Goal: Transaction & Acquisition: Purchase product/service

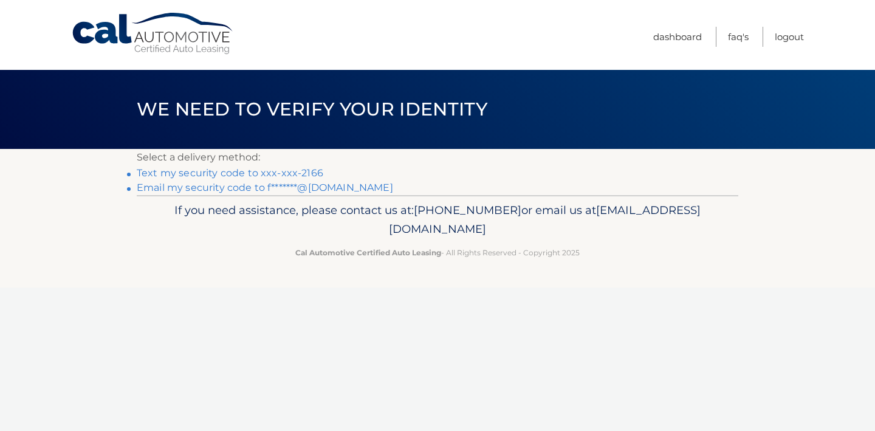
click at [279, 171] on link "Text my security code to xxx-xxx-2166" at bounding box center [230, 173] width 186 height 12
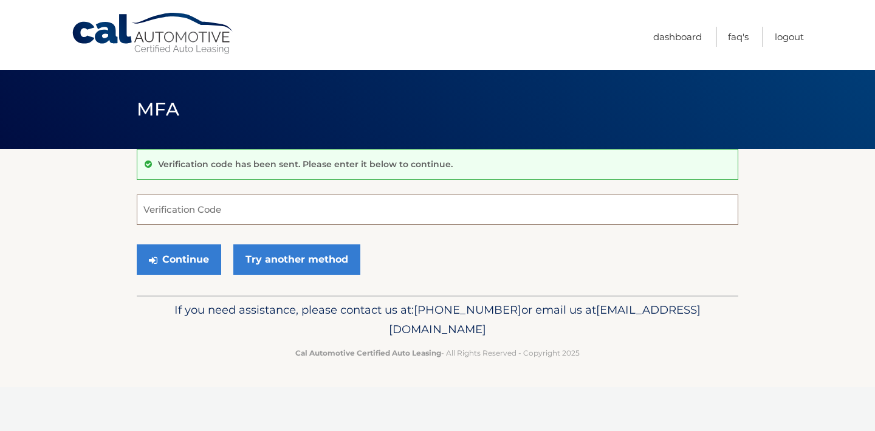
click at [253, 202] on input "Verification Code" at bounding box center [437, 209] width 601 height 30
type input "189295"
click at [185, 268] on button "Continue" at bounding box center [179, 259] width 84 height 30
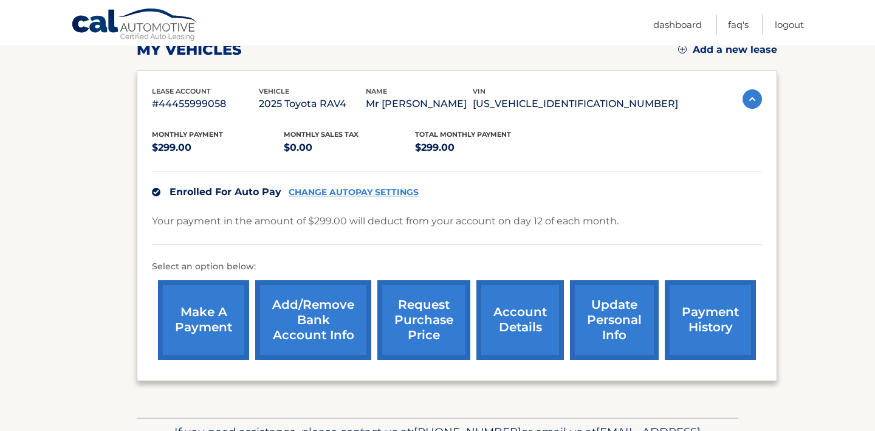
scroll to position [183, 0]
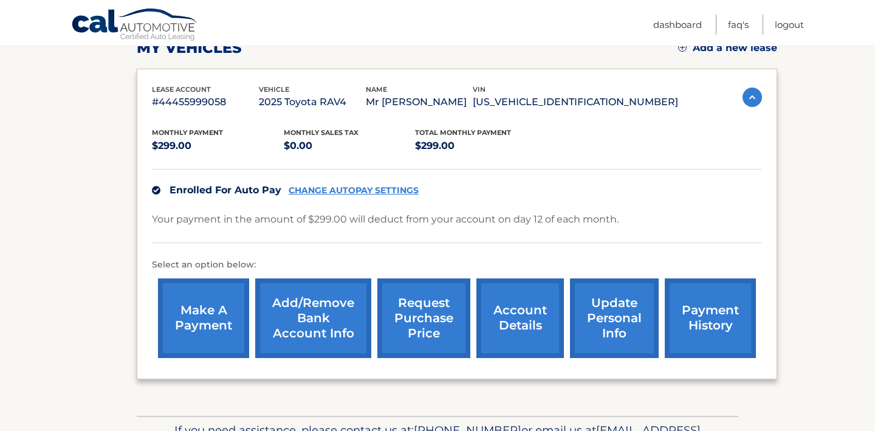
click at [199, 327] on link "make a payment" at bounding box center [203, 318] width 91 height 80
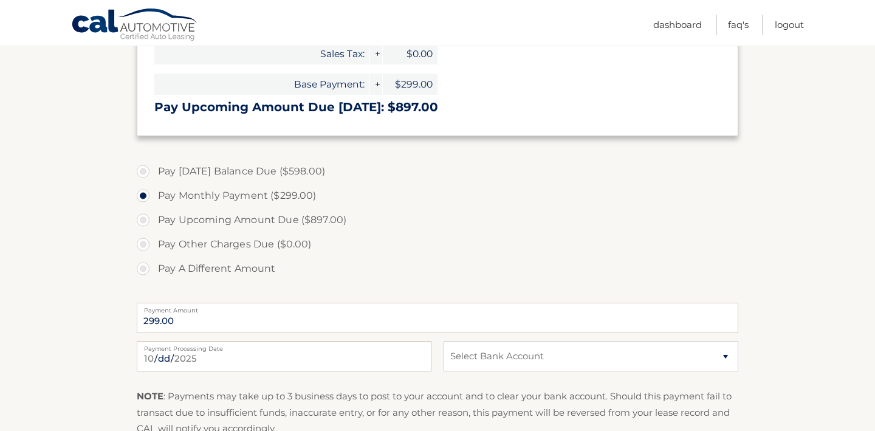
scroll to position [361, 0]
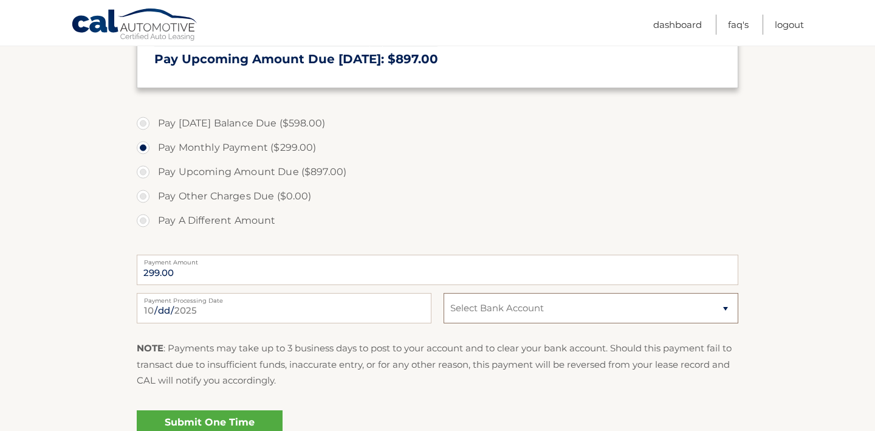
click at [536, 309] on select "Select Bank Account Checking FOURLEAF FEDERAL CREDIT UNION *****2543 Checking B…" at bounding box center [590, 308] width 295 height 30
click at [564, 306] on select "Select Bank Account Checking FOURLEAF FEDERAL CREDIT UNION *****2543 Checking B…" at bounding box center [590, 308] width 295 height 30
select select "YzUwYjU3ZDgtOTk4ZS00MzI4LWJjOTctMzBiZmQ1YjY2MmQ4"
click at [443, 293] on select "Select Bank Account Checking FOURLEAF FEDERAL CREDIT UNION *****2543 Checking B…" at bounding box center [590, 308] width 295 height 30
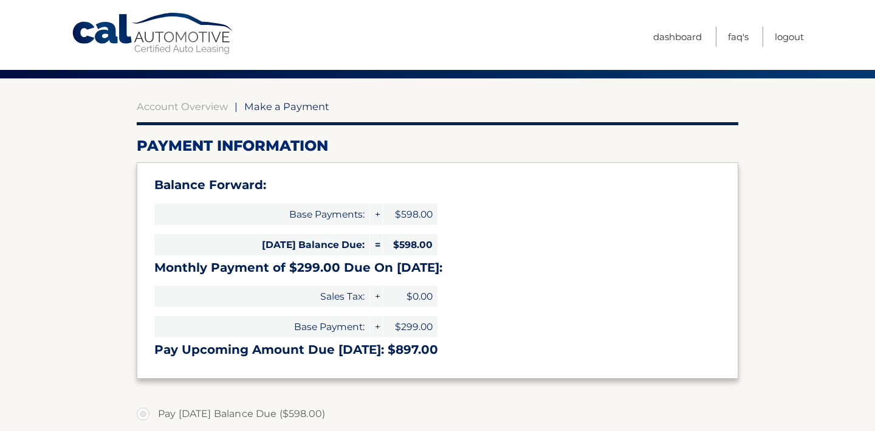
scroll to position [0, 0]
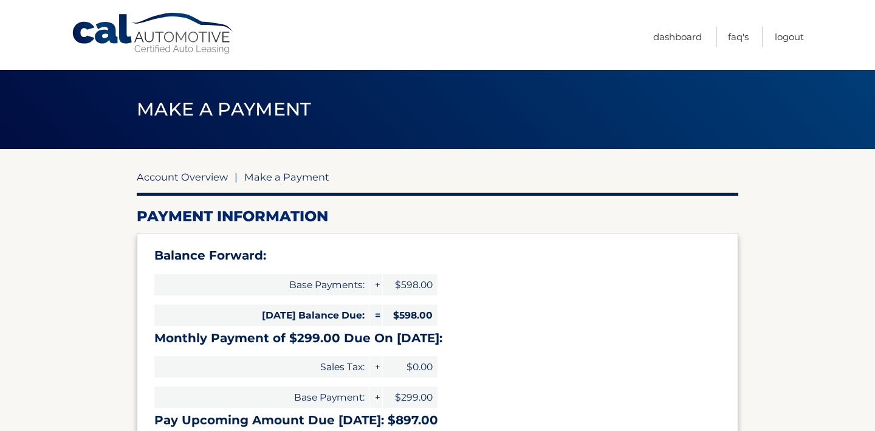
click at [191, 177] on link "Account Overview" at bounding box center [182, 177] width 91 height 12
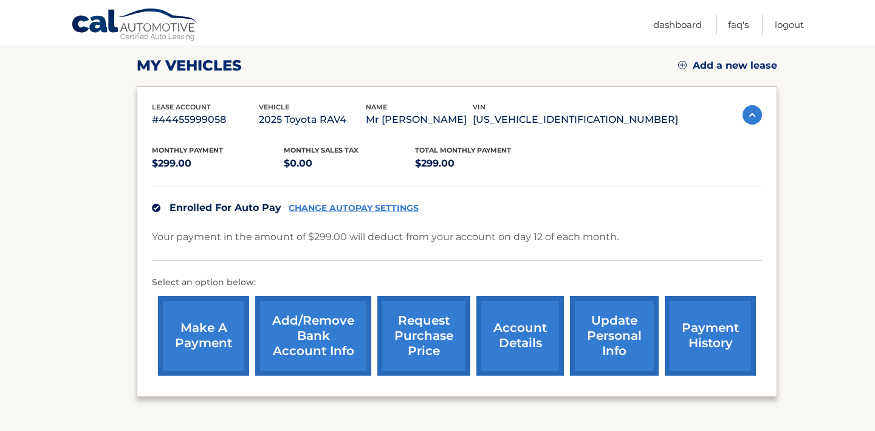
scroll to position [259, 0]
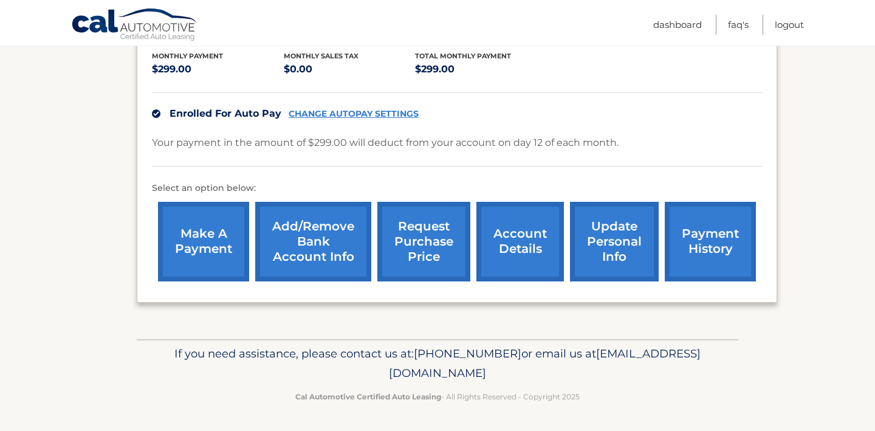
click at [530, 243] on link "account details" at bounding box center [519, 242] width 87 height 80
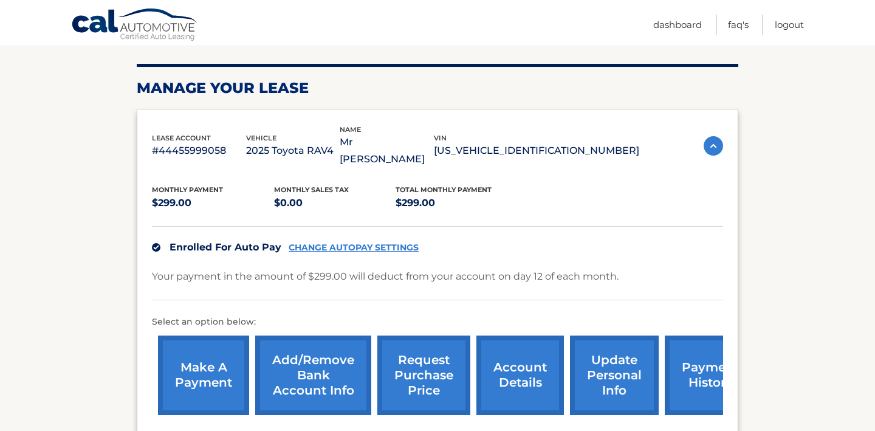
scroll to position [161, 0]
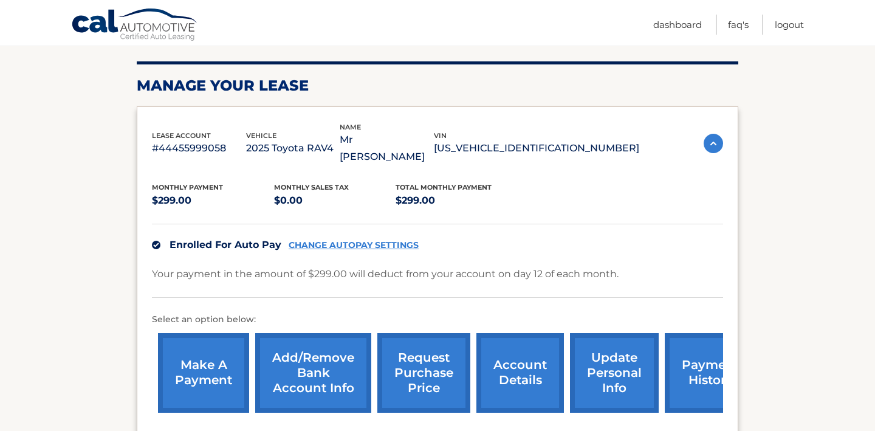
click at [217, 366] on link "make a payment" at bounding box center [203, 373] width 91 height 80
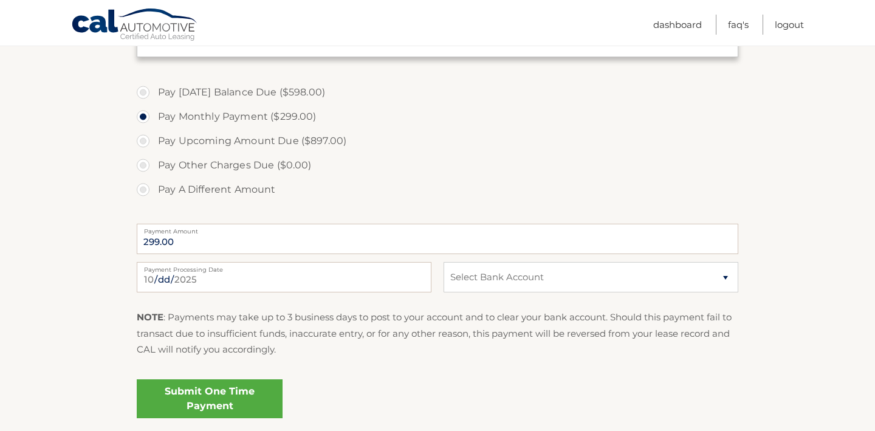
scroll to position [402, 0]
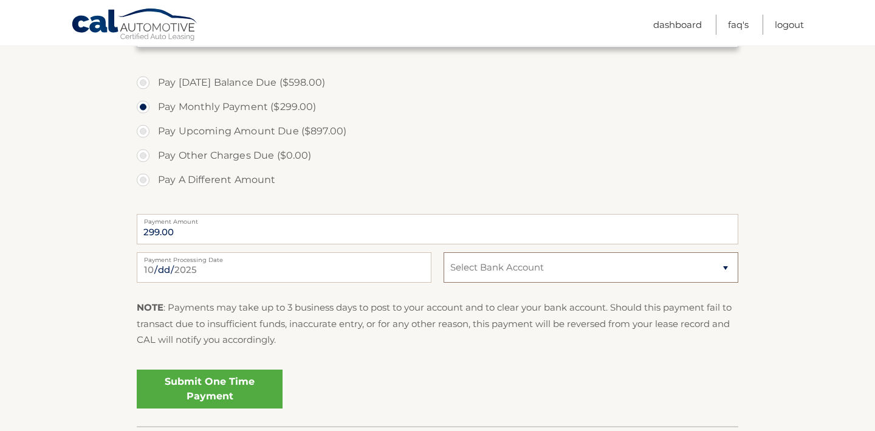
click at [490, 278] on select "Select Bank Account Checking FOURLEAF FEDERAL CREDIT UNION *****2543 Checking B…" at bounding box center [590, 267] width 295 height 30
select select "YzUwYjU3ZDgtOTk4ZS00MzI4LWJjOTctMzBiZmQ1YjY2MmQ4"
click at [443, 252] on select "Select Bank Account Checking FOURLEAF FEDERAL CREDIT UNION *****2543 Checking B…" at bounding box center [590, 267] width 295 height 30
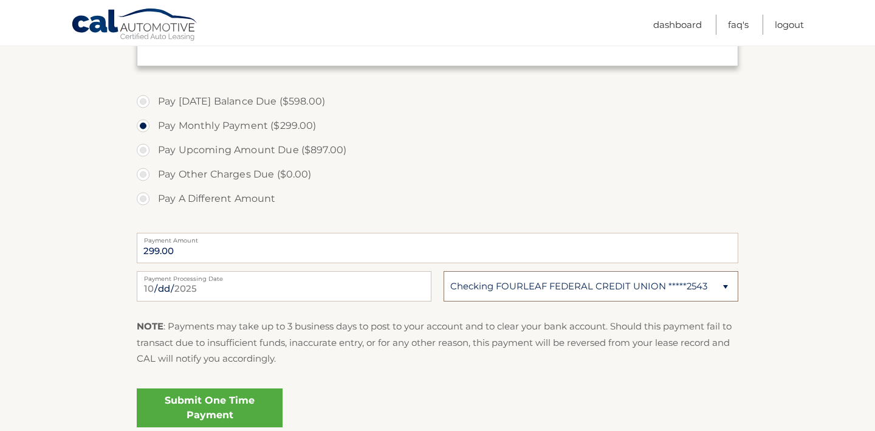
scroll to position [379, 0]
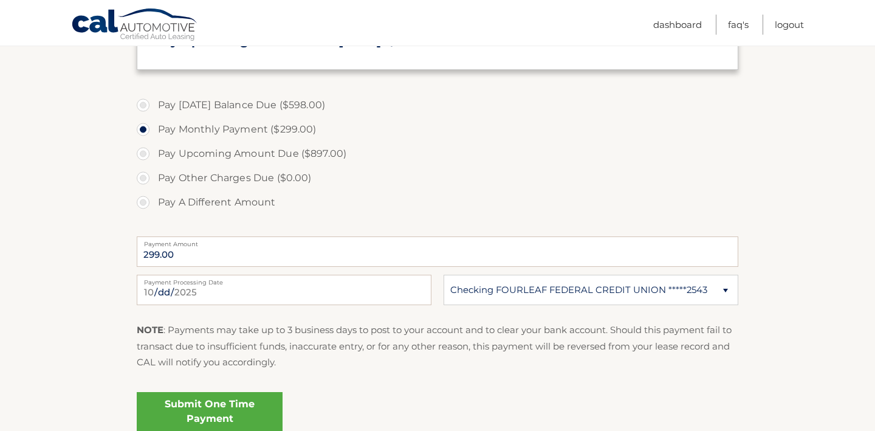
click at [254, 406] on link "Submit One Time Payment" at bounding box center [210, 411] width 146 height 39
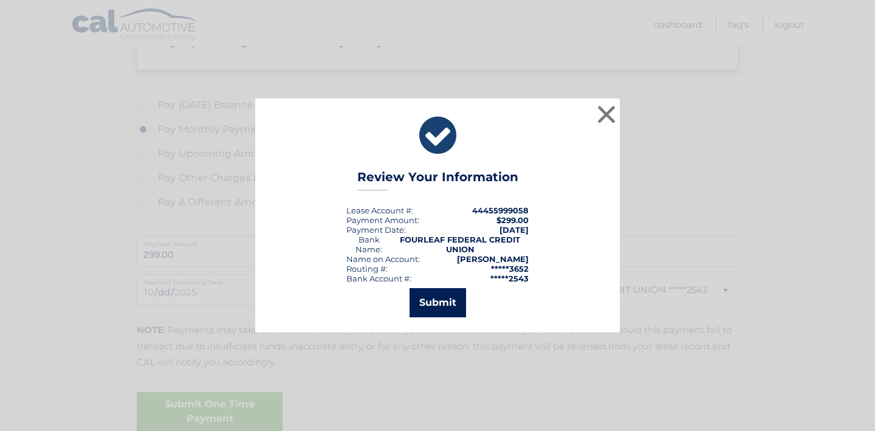
click at [422, 304] on button "Submit" at bounding box center [437, 302] width 56 height 29
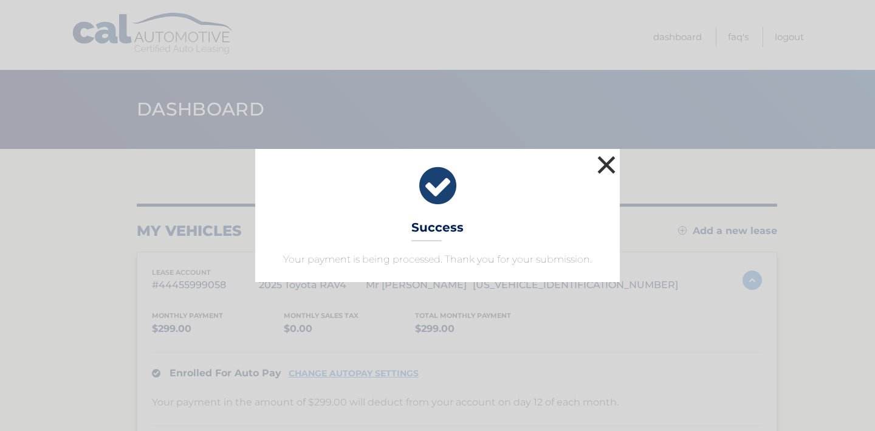
click at [610, 166] on button "×" at bounding box center [606, 164] width 24 height 24
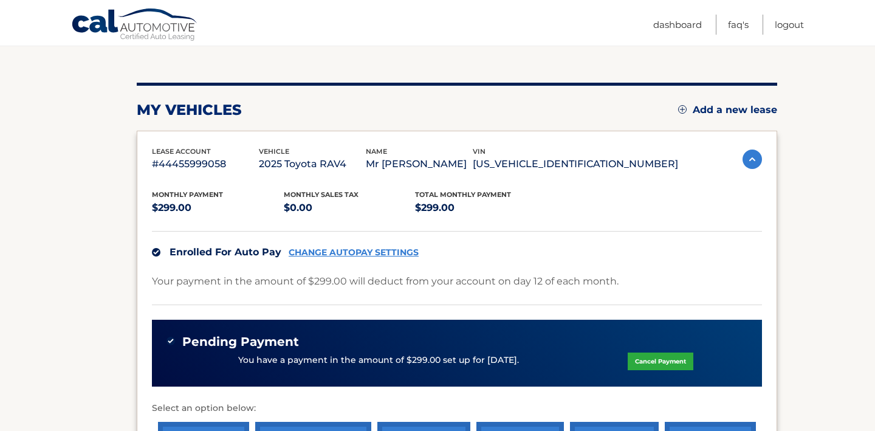
scroll to position [55, 0]
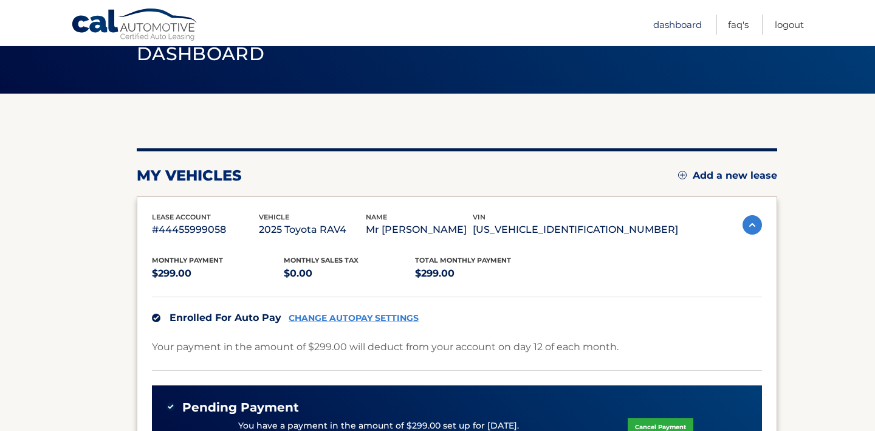
click at [677, 25] on link "Dashboard" at bounding box center [677, 25] width 49 height 20
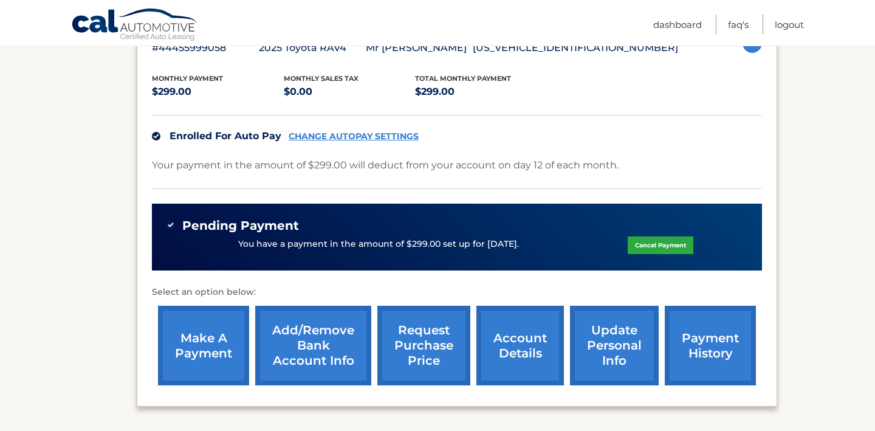
scroll to position [278, 0]
